Goal: Information Seeking & Learning: Check status

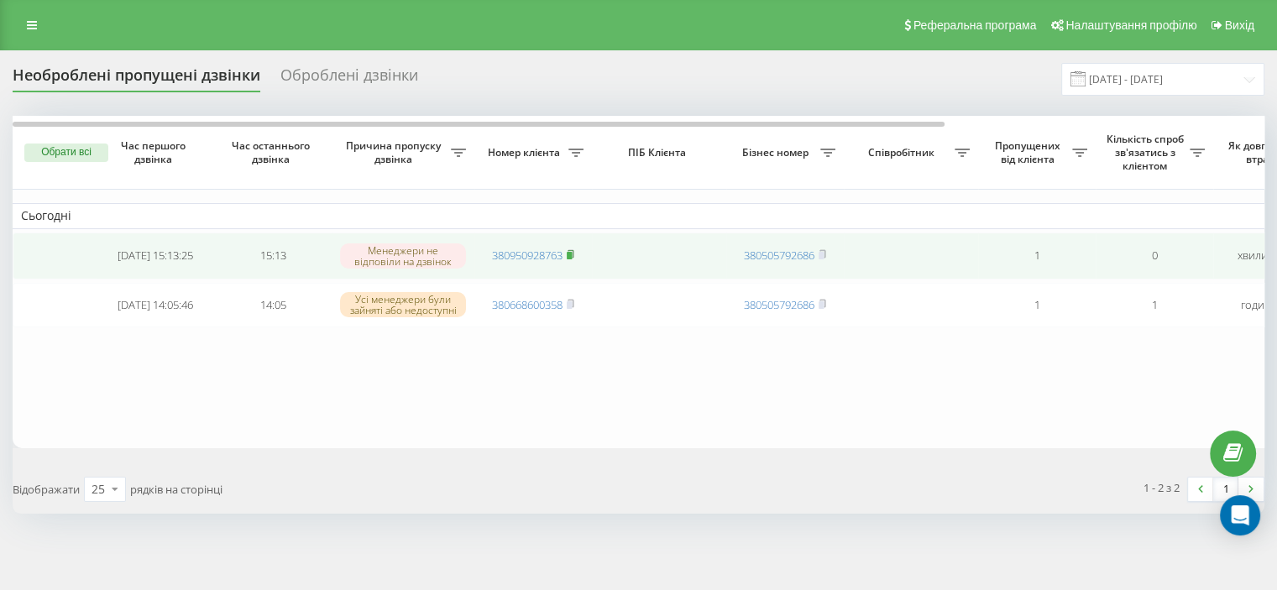
click at [571, 252] on rect at bounding box center [569, 256] width 5 height 8
click at [572, 252] on rect at bounding box center [569, 256] width 5 height 8
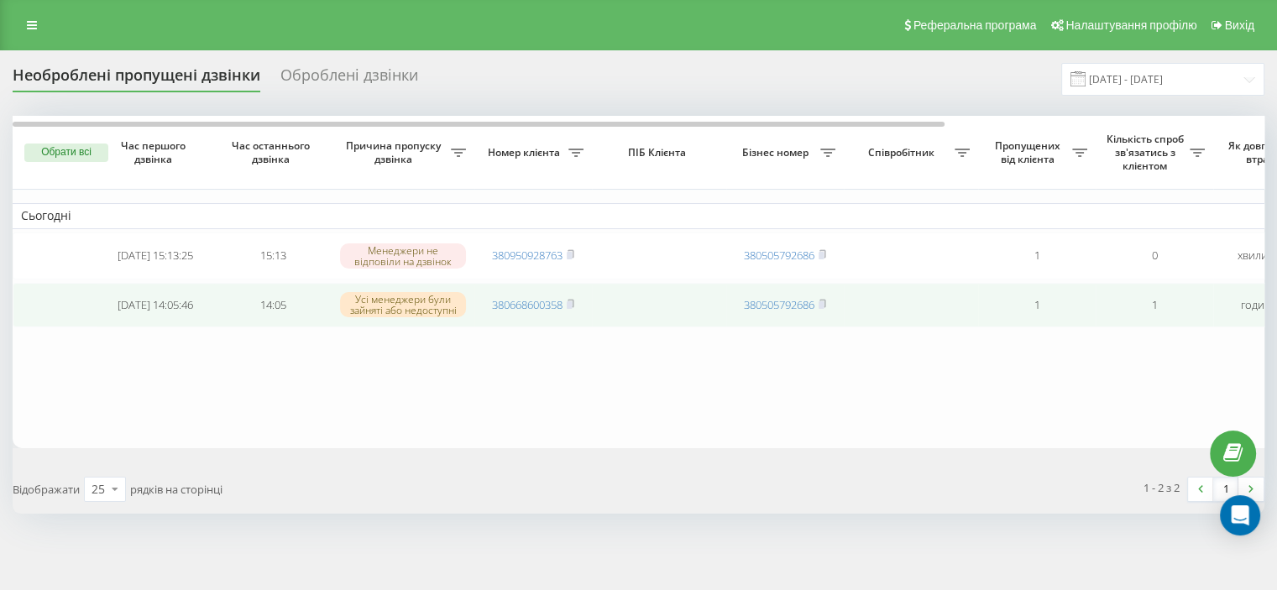
click at [566, 298] on span "380668600358" at bounding box center [533, 304] width 82 height 15
click at [572, 301] on rect at bounding box center [569, 305] width 5 height 8
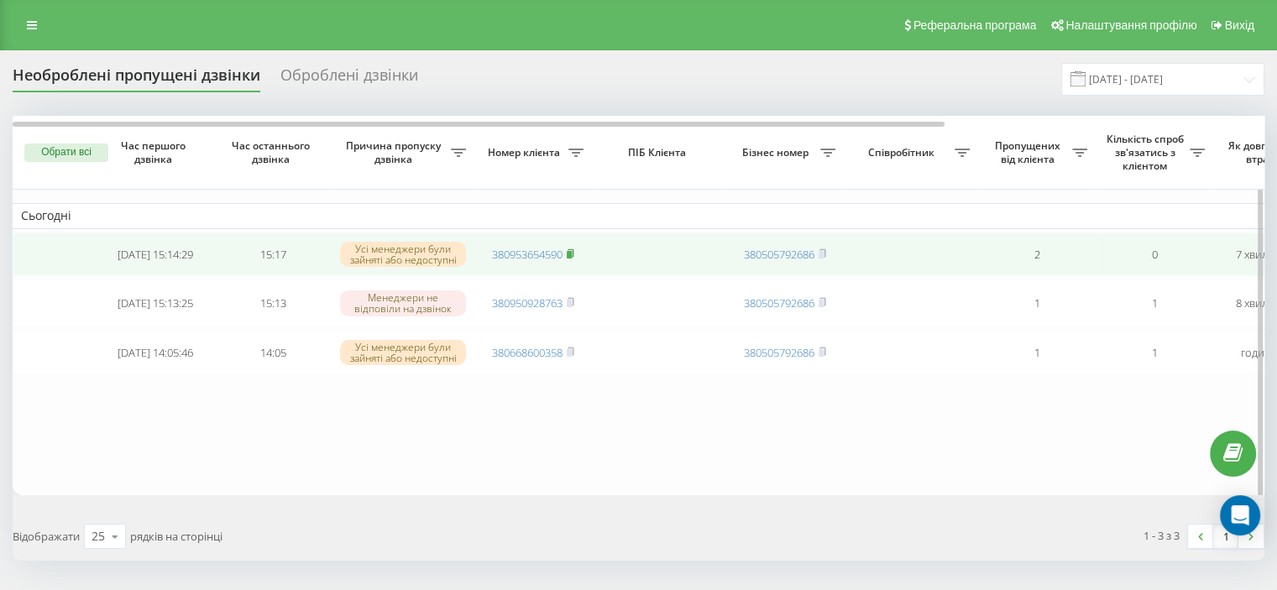
click at [573, 251] on icon at bounding box center [571, 253] width 6 height 8
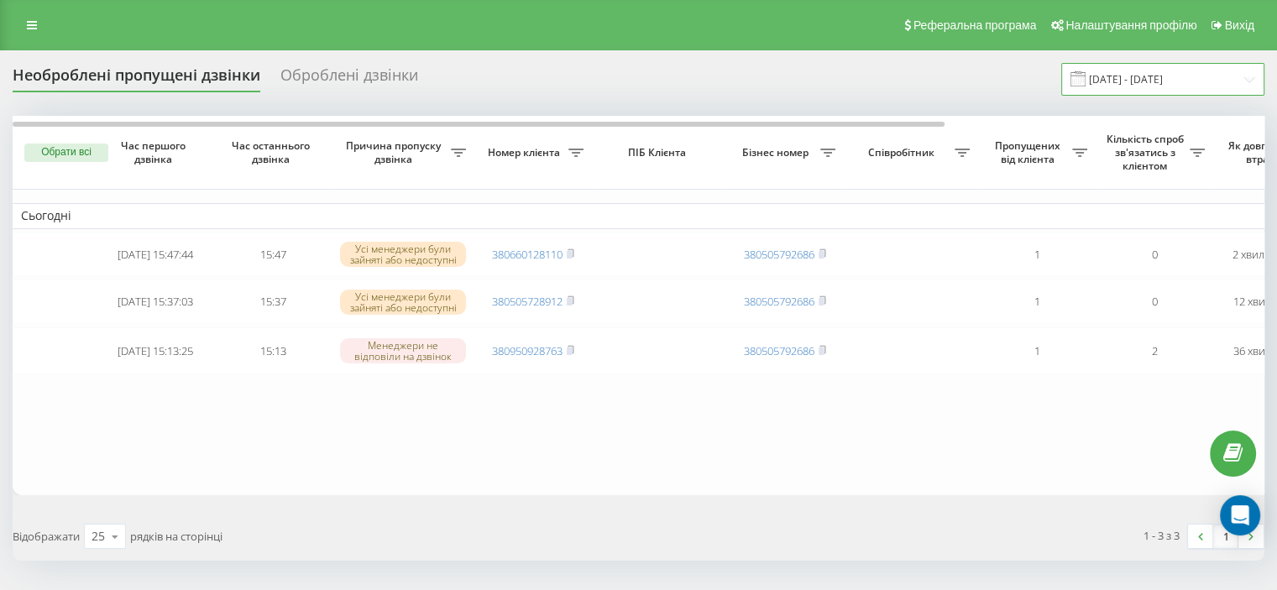
click at [1128, 82] on input "[DATE] - [DATE]" at bounding box center [1162, 79] width 203 height 33
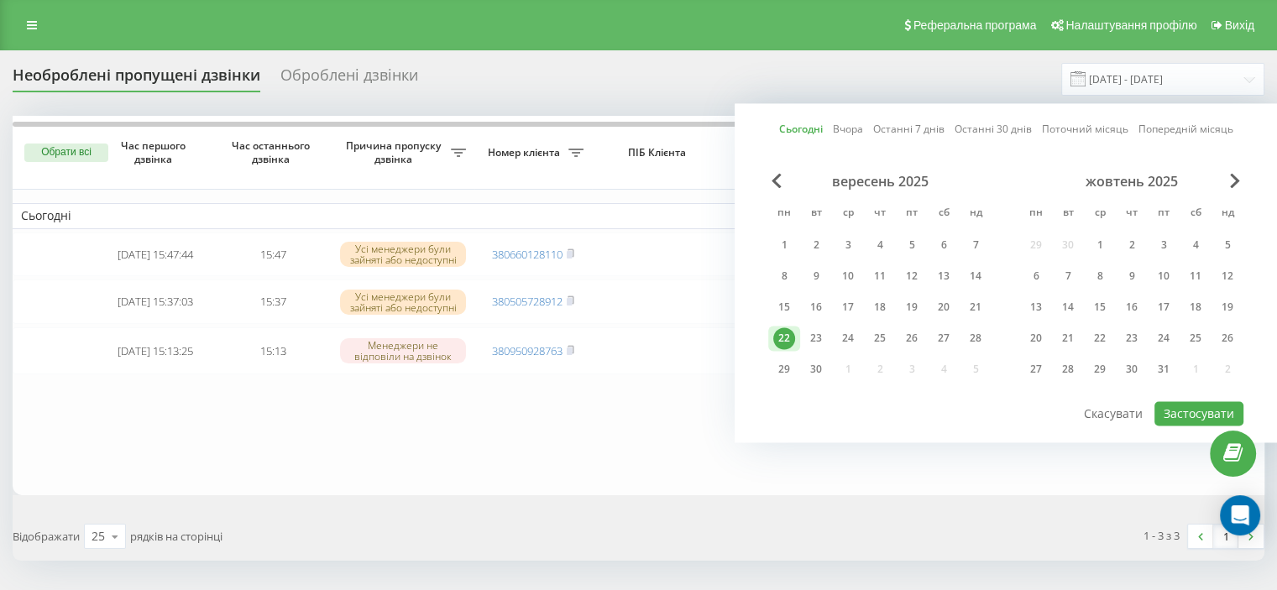
click at [781, 335] on div "22" at bounding box center [784, 338] width 22 height 22
click at [1169, 411] on button "Застосувати" at bounding box center [1198, 413] width 89 height 24
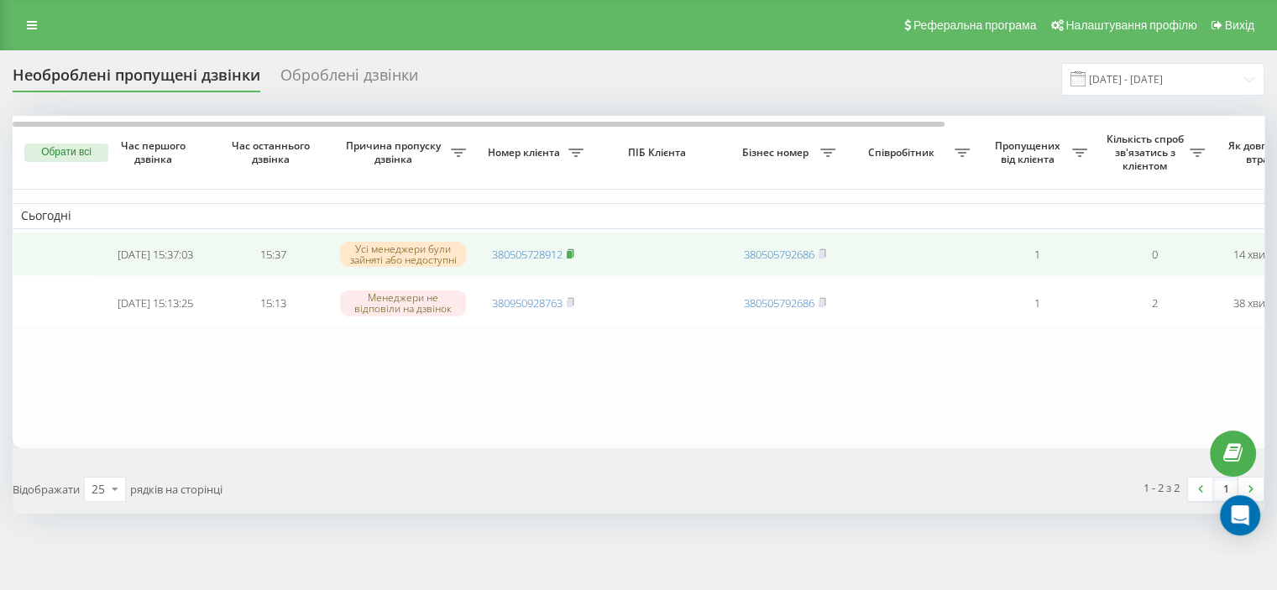
click at [569, 251] on rect at bounding box center [569, 255] width 5 height 8
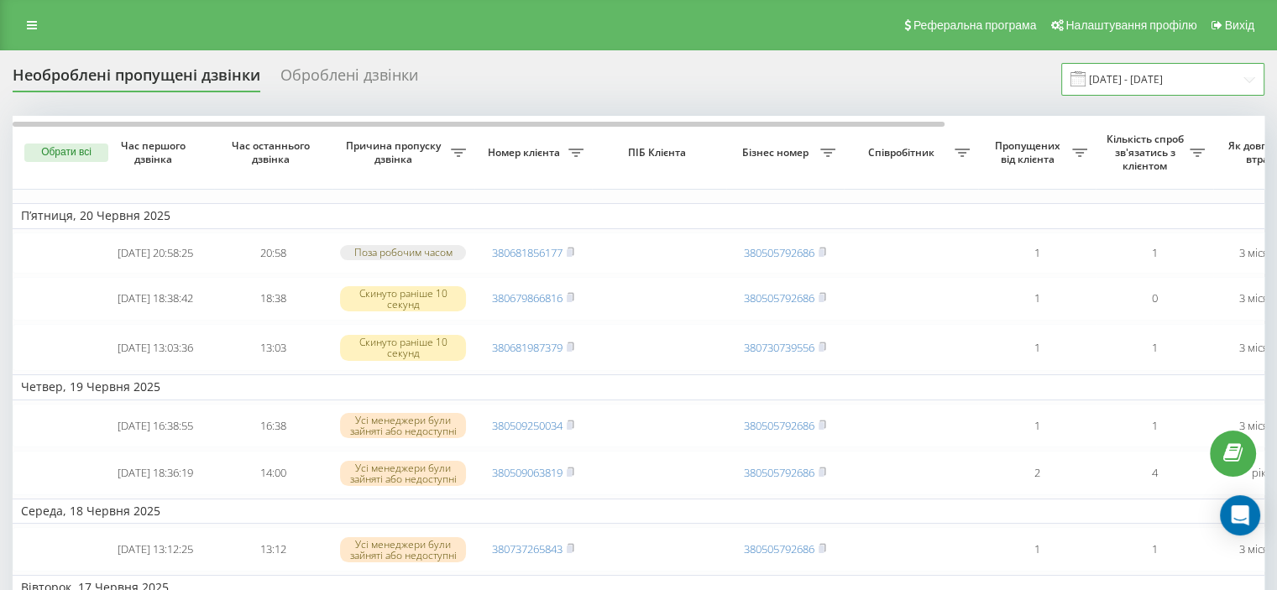
click at [1161, 76] on input "20.05.2025 - 20.06.2025" at bounding box center [1162, 79] width 203 height 33
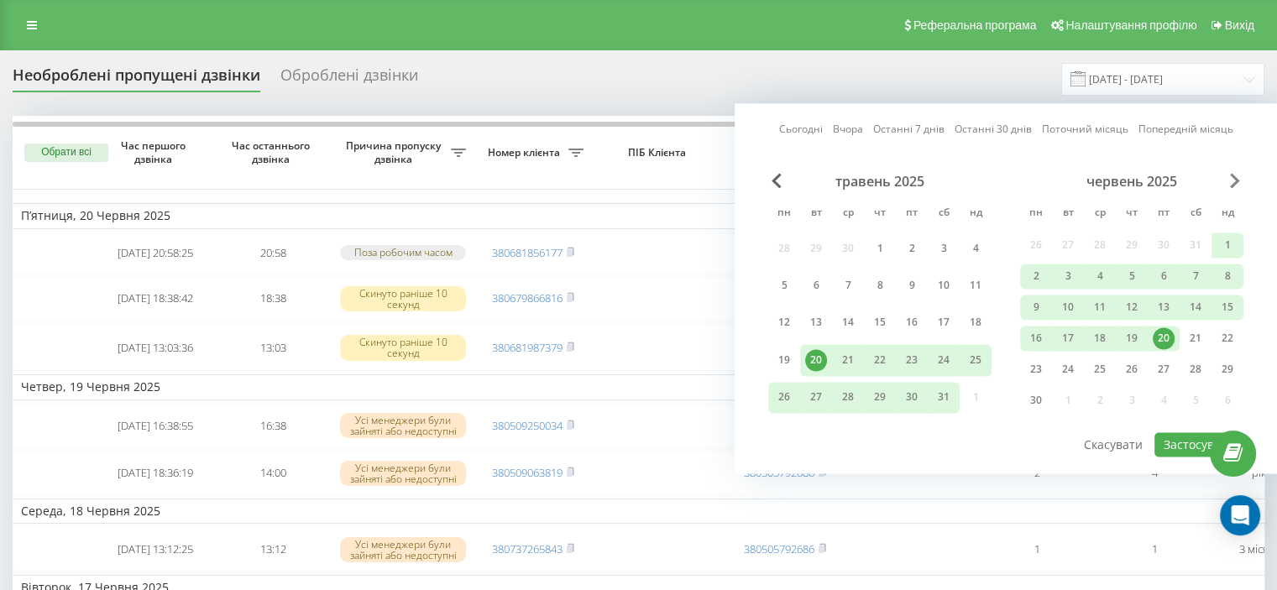
click at [1232, 173] on span "Next Month" at bounding box center [1235, 180] width 10 height 15
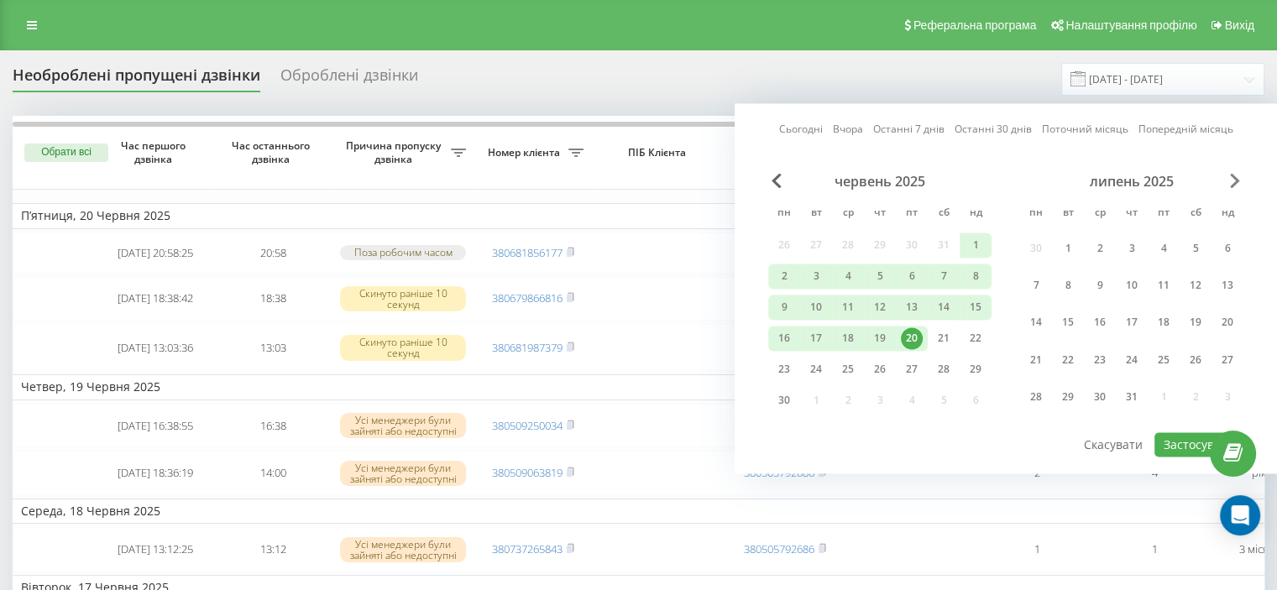
click at [1232, 173] on span "Next Month" at bounding box center [1235, 180] width 10 height 15
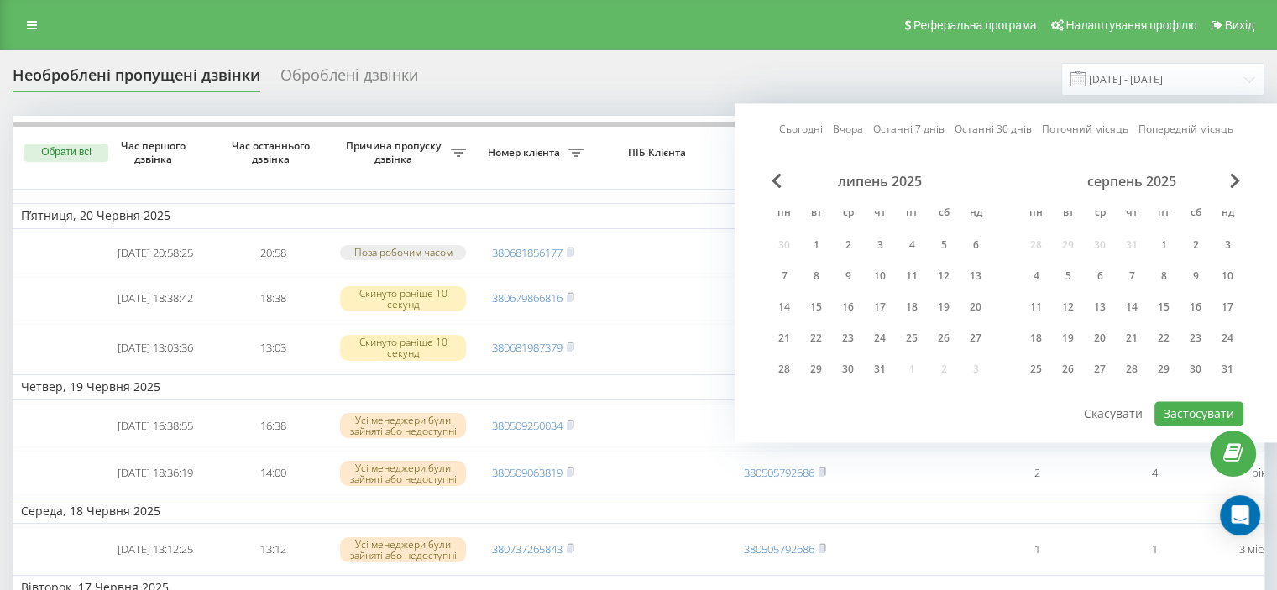
click at [1229, 180] on div "серпень 2025" at bounding box center [1131, 181] width 223 height 17
click at [1232, 181] on span "Next Month" at bounding box center [1235, 180] width 10 height 15
click at [1035, 336] on div "22" at bounding box center [1036, 338] width 22 height 22
click at [1195, 409] on button "Застосувати" at bounding box center [1198, 413] width 89 height 24
type input "[DATE] - [DATE]"
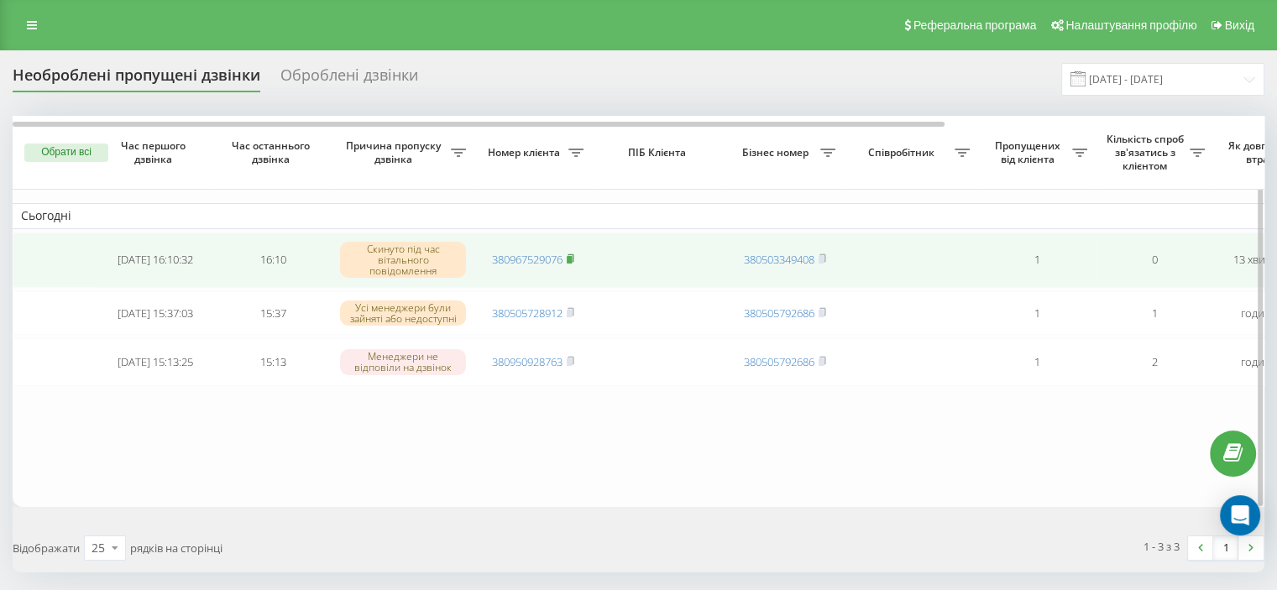
click at [572, 254] on icon at bounding box center [571, 258] width 6 height 8
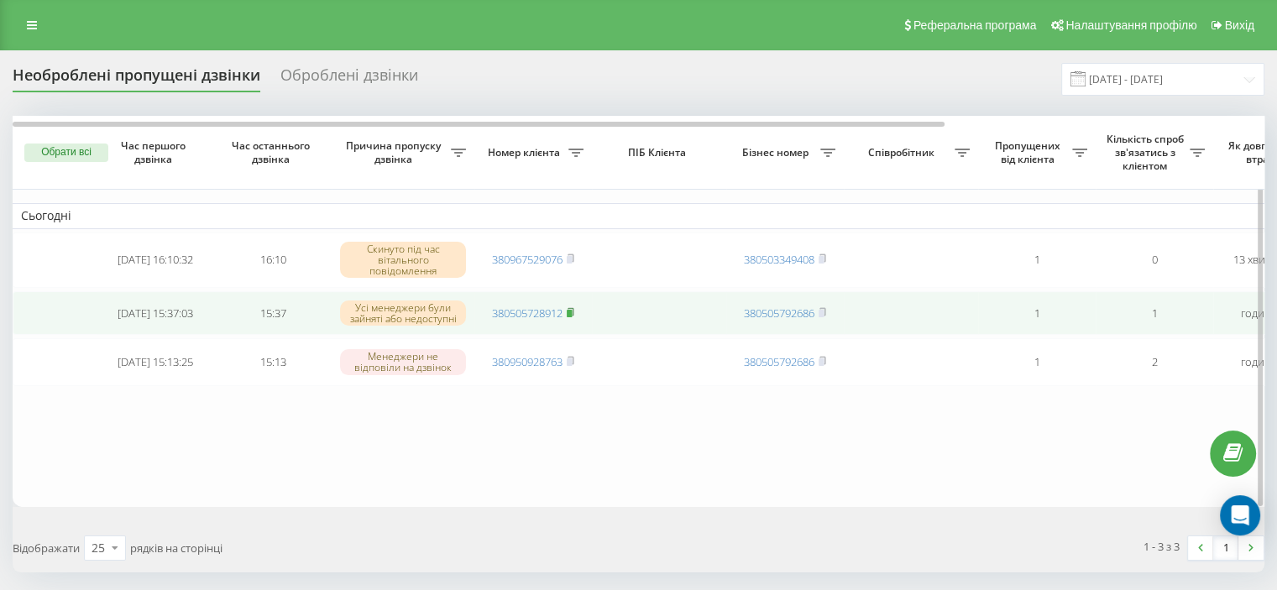
click at [572, 311] on rect at bounding box center [569, 313] width 5 height 8
click at [572, 310] on rect at bounding box center [569, 313] width 5 height 8
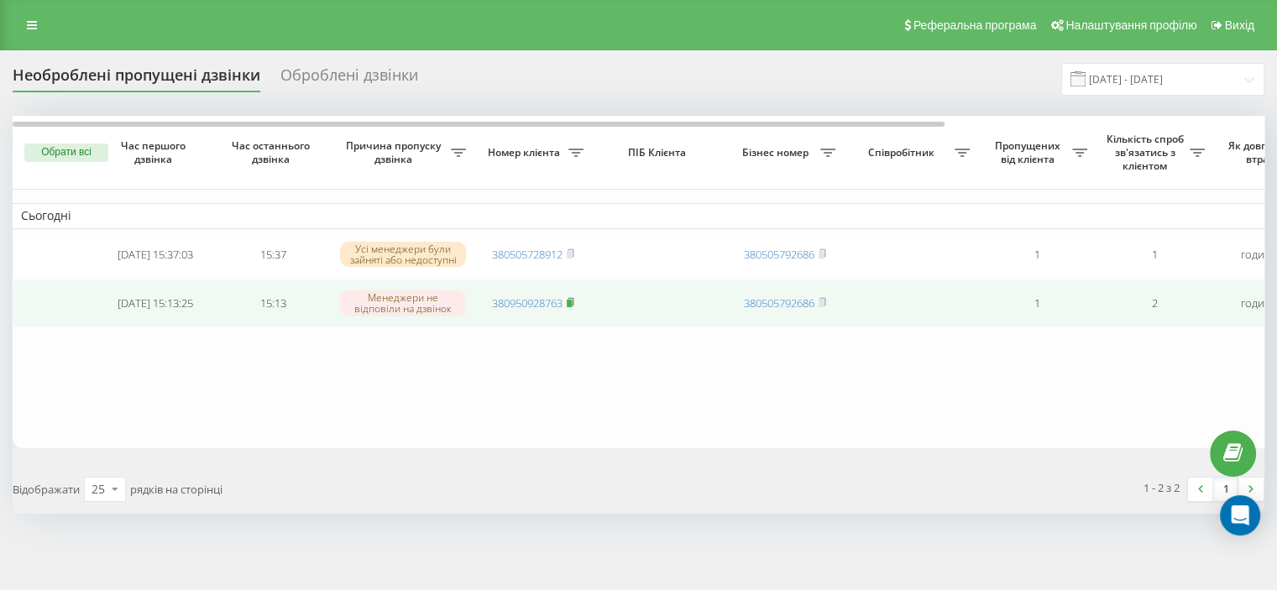
click at [571, 298] on icon at bounding box center [571, 302] width 8 height 10
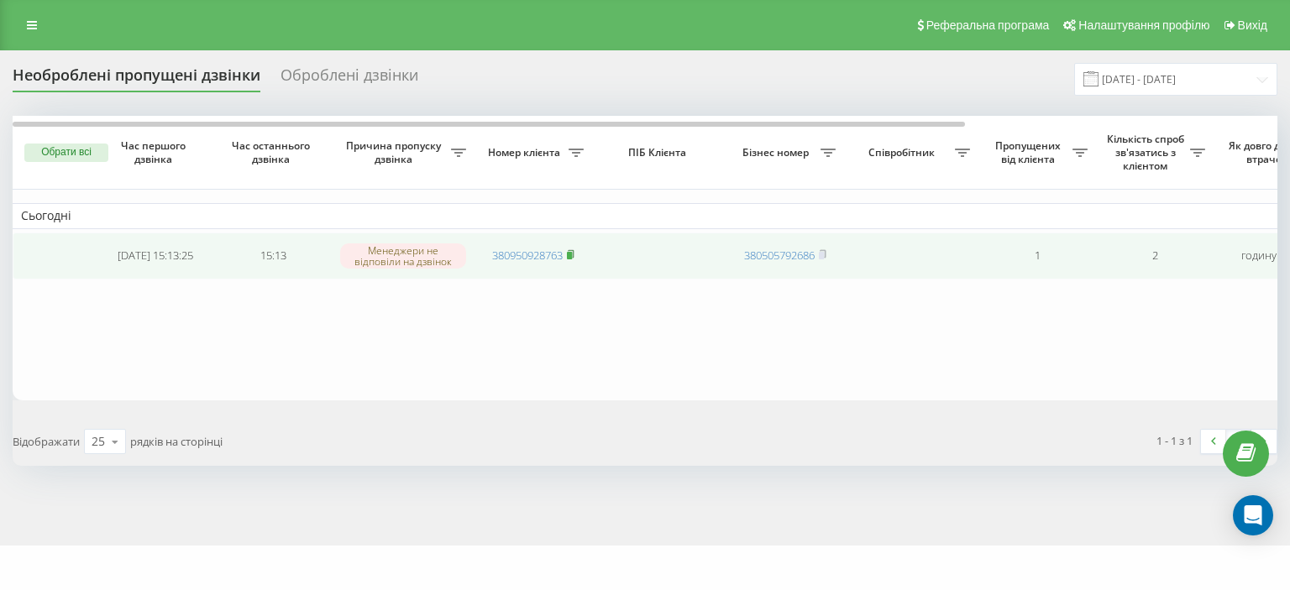
click at [570, 250] on icon at bounding box center [571, 254] width 6 height 8
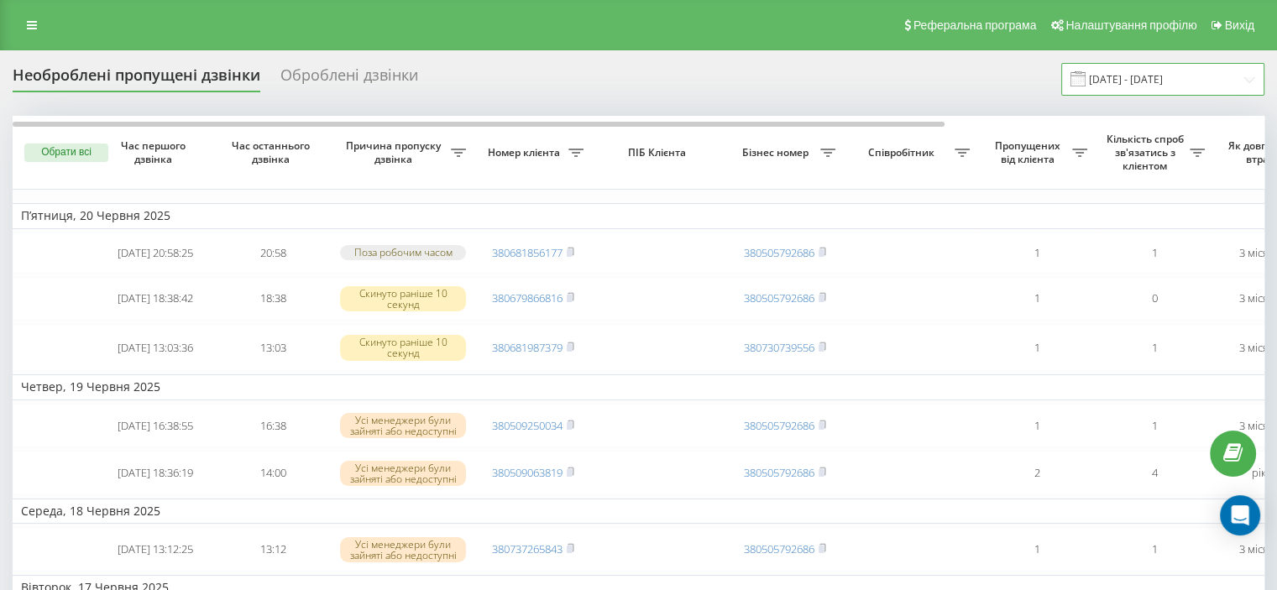
click at [1133, 81] on input "20.05.2025 - 20.06.2025" at bounding box center [1162, 79] width 203 height 33
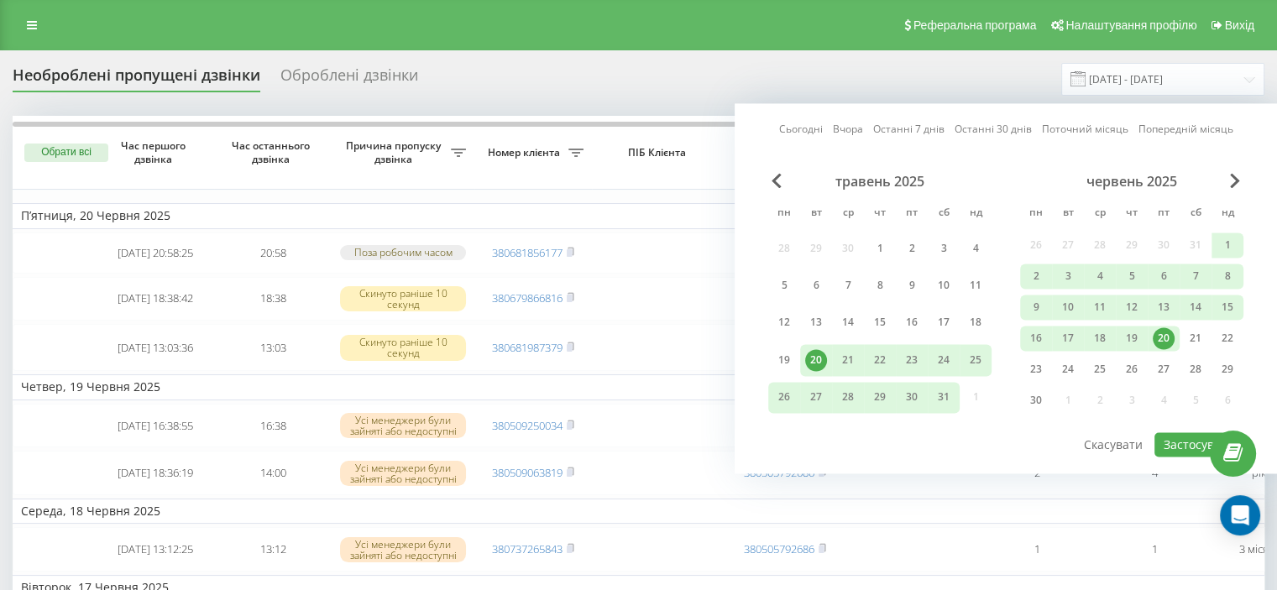
click at [1227, 177] on div "червень 2025" at bounding box center [1131, 181] width 223 height 17
click at [1233, 181] on span "Next Month" at bounding box center [1235, 180] width 10 height 15
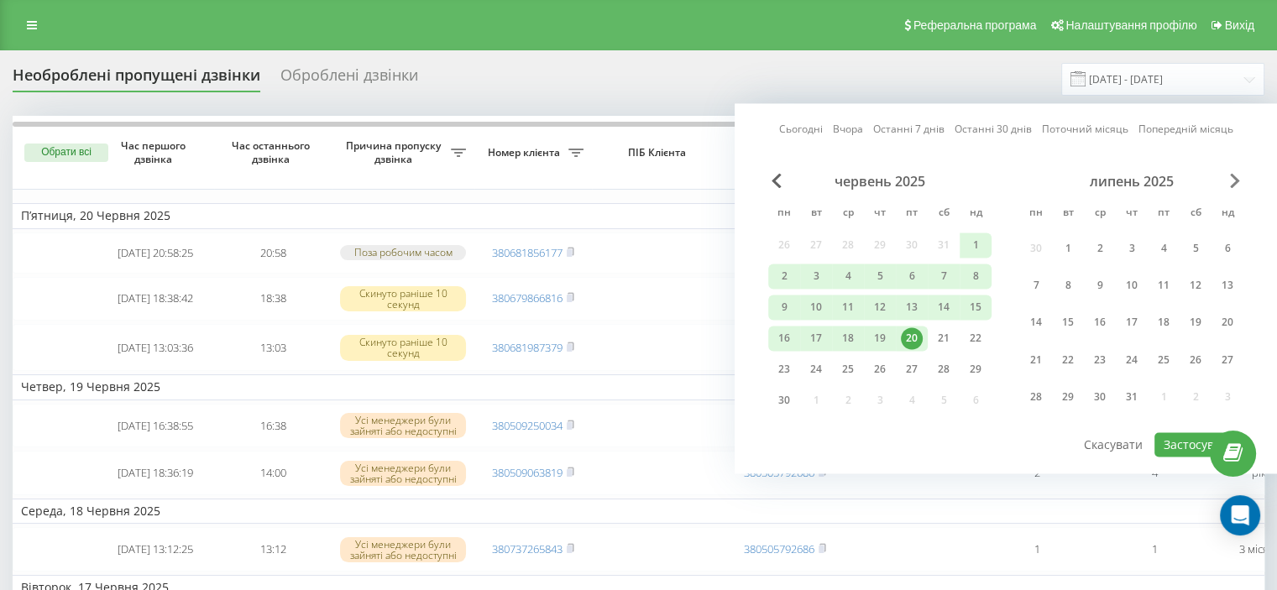
click at [1233, 181] on span "Next Month" at bounding box center [1235, 180] width 10 height 15
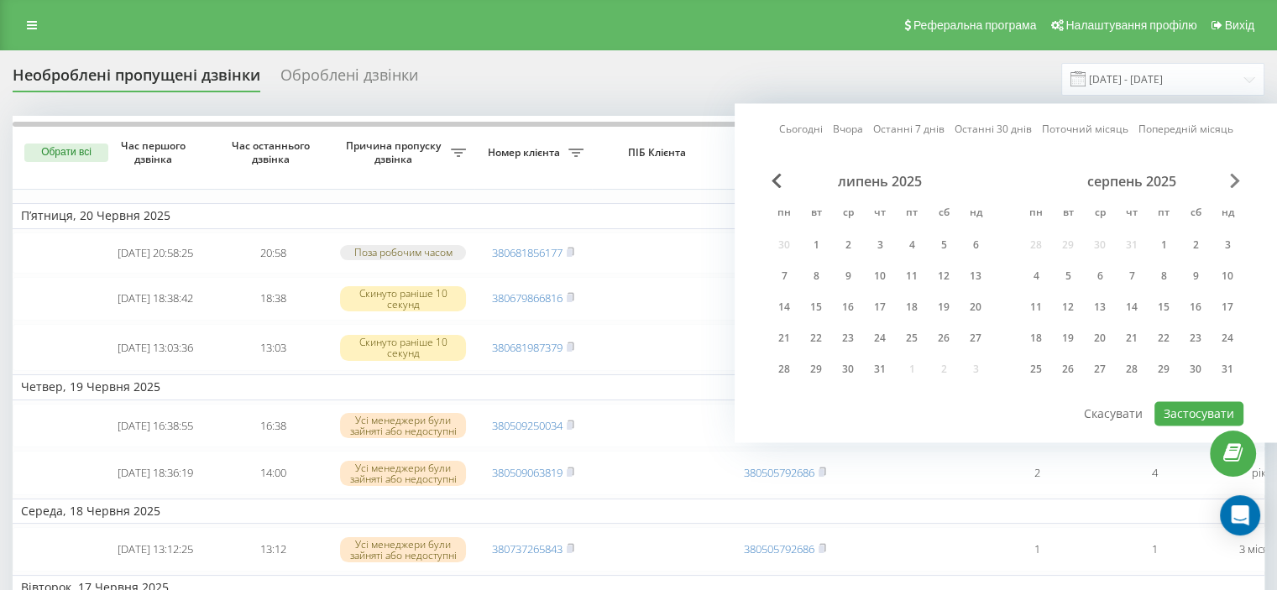
click at [1233, 181] on span "Next Month" at bounding box center [1235, 180] width 10 height 15
click at [1031, 332] on div "22" at bounding box center [1036, 338] width 22 height 22
click at [1216, 411] on button "Застосувати" at bounding box center [1198, 413] width 89 height 24
type input "[DATE] - [DATE]"
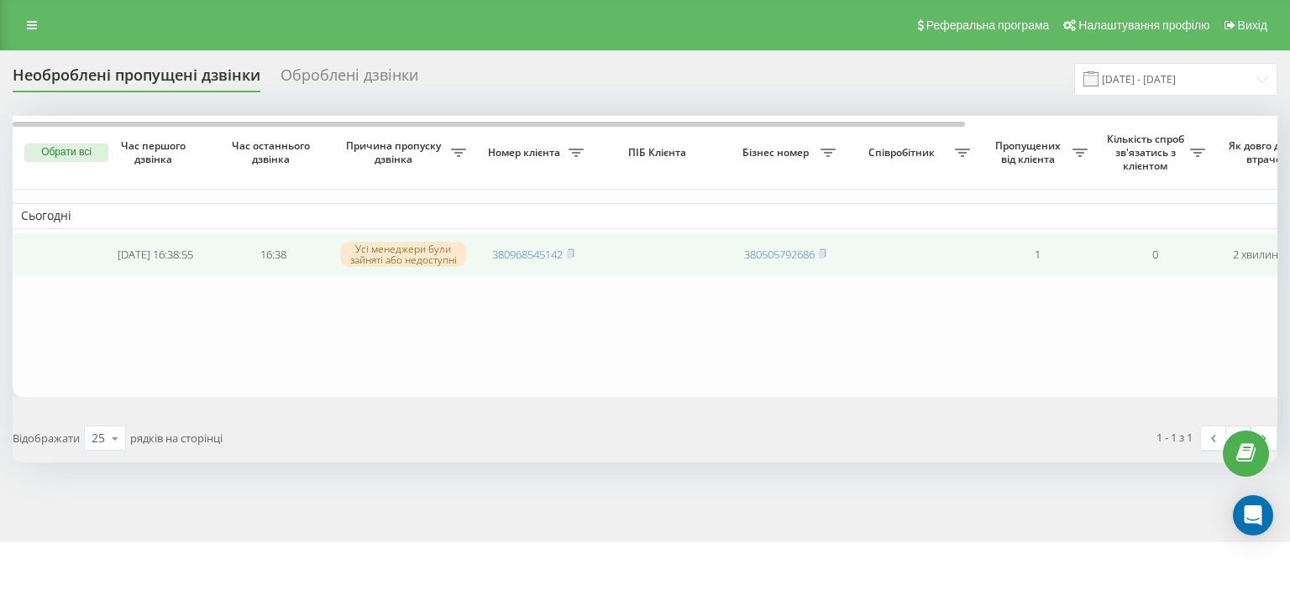
click at [566, 254] on span "380968545142" at bounding box center [533, 254] width 82 height 15
click at [572, 251] on rect at bounding box center [569, 255] width 5 height 8
